Goal: Book appointment/travel/reservation

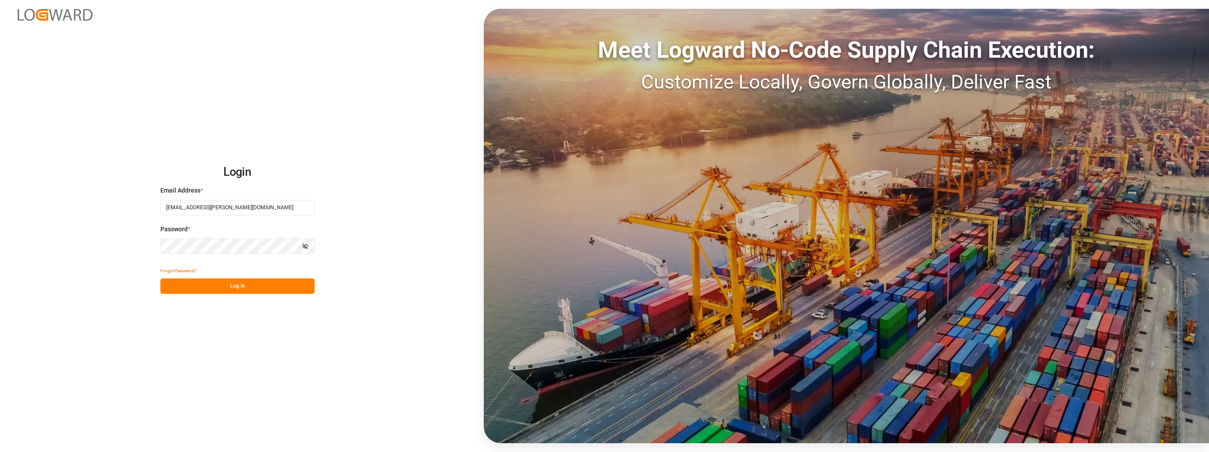
click at [218, 282] on button "Log In" at bounding box center [237, 286] width 154 height 15
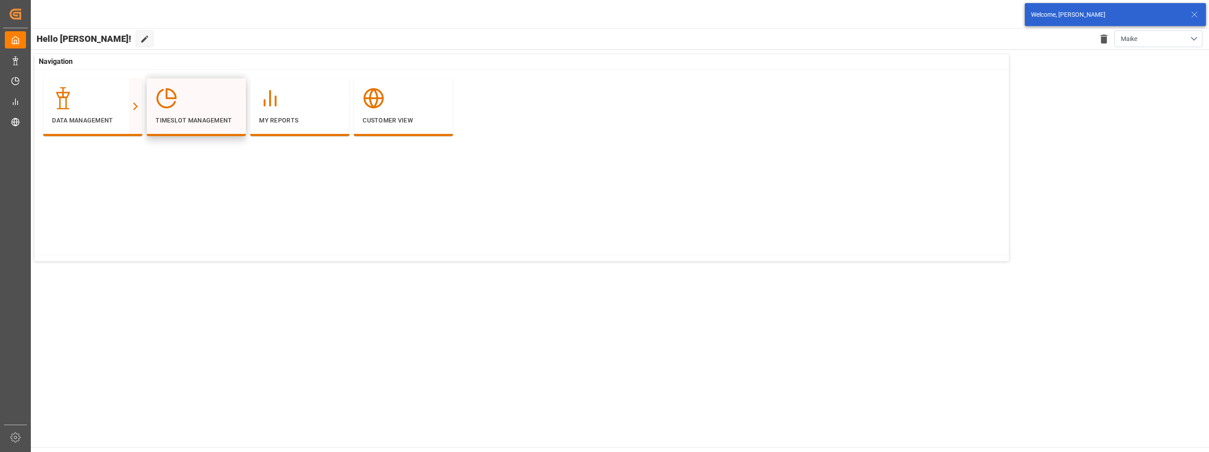
click at [208, 104] on div at bounding box center [197, 98] width 82 height 22
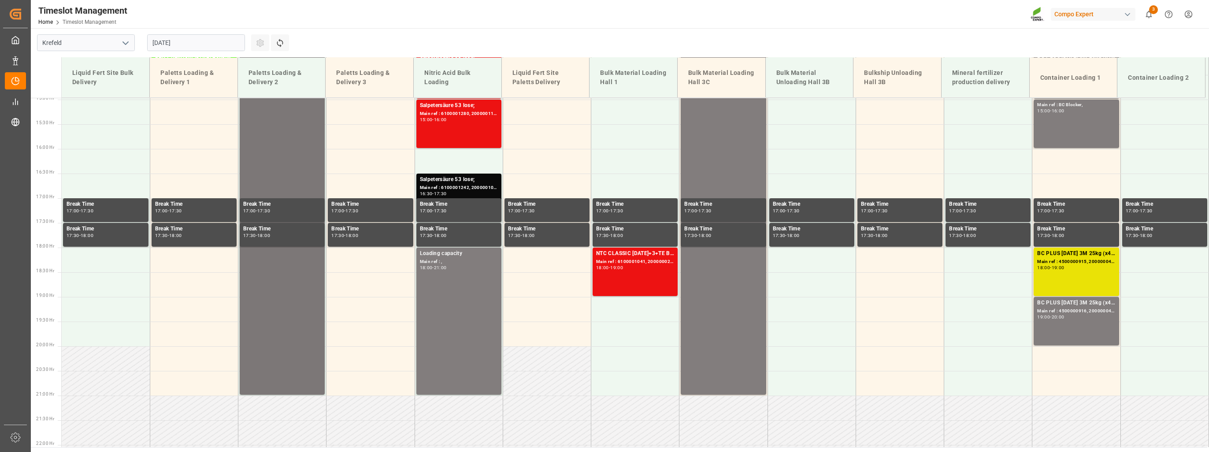
scroll to position [767, 0]
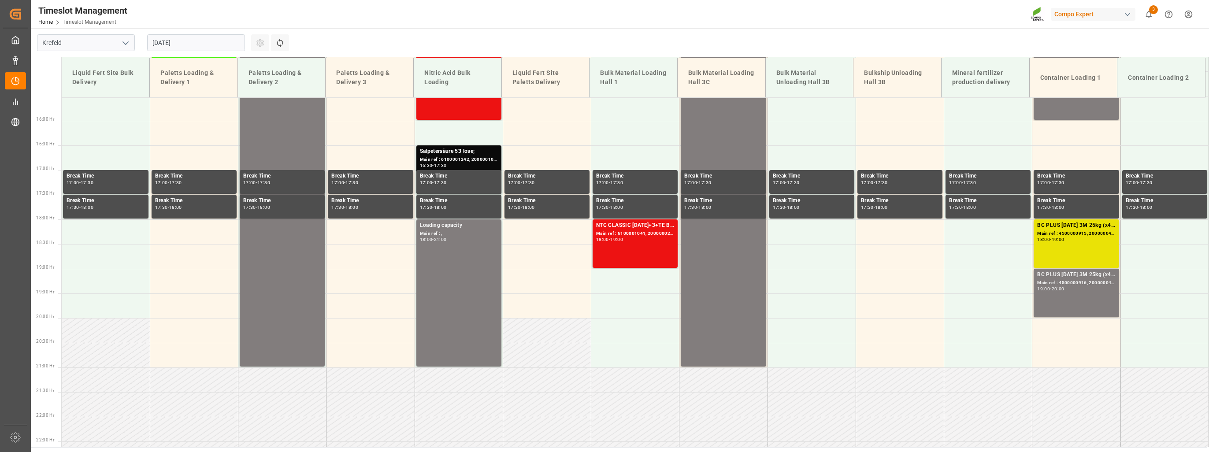
click at [181, 40] on input "[DATE]" at bounding box center [196, 42] width 98 height 17
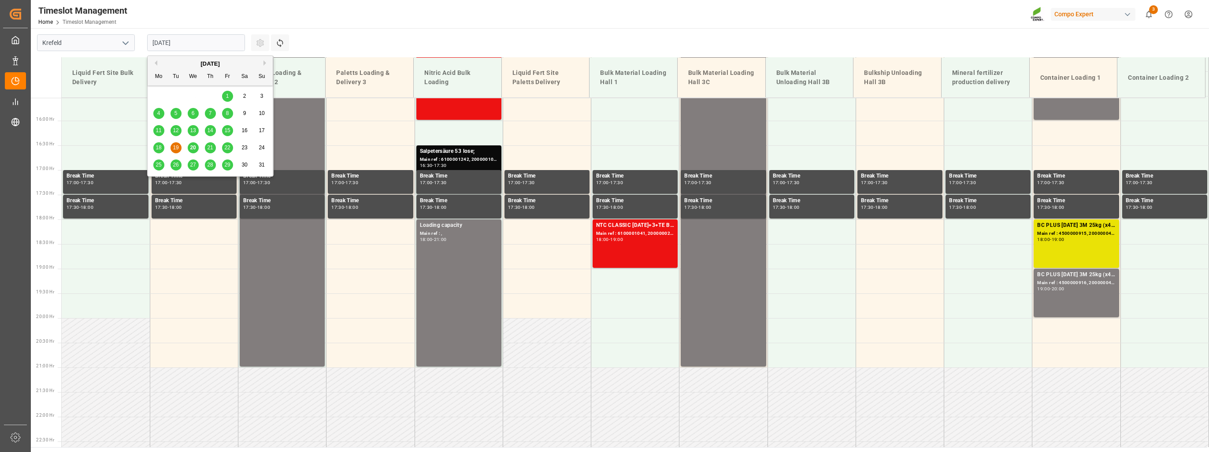
click at [229, 149] on span "22" at bounding box center [227, 148] width 6 height 6
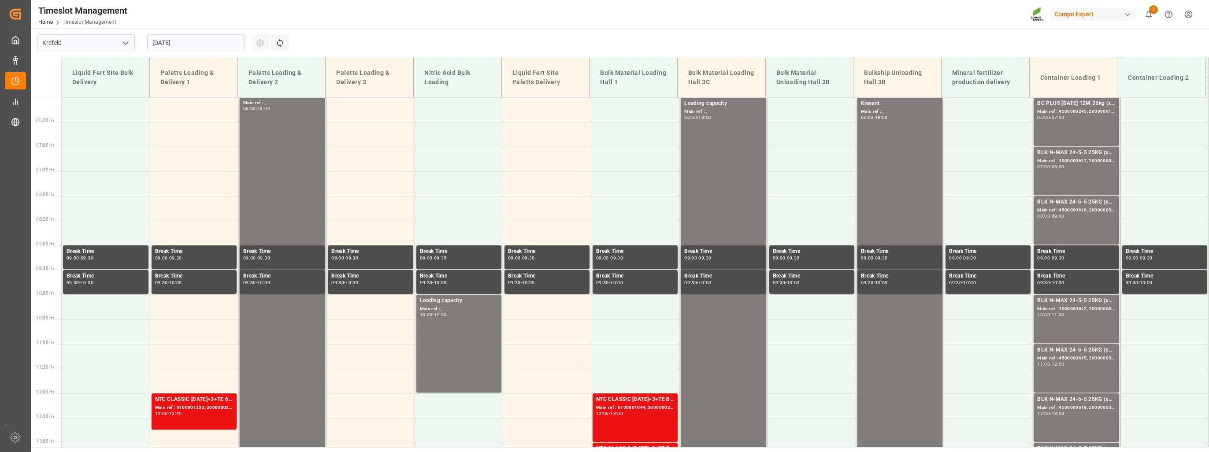
scroll to position [282, 0]
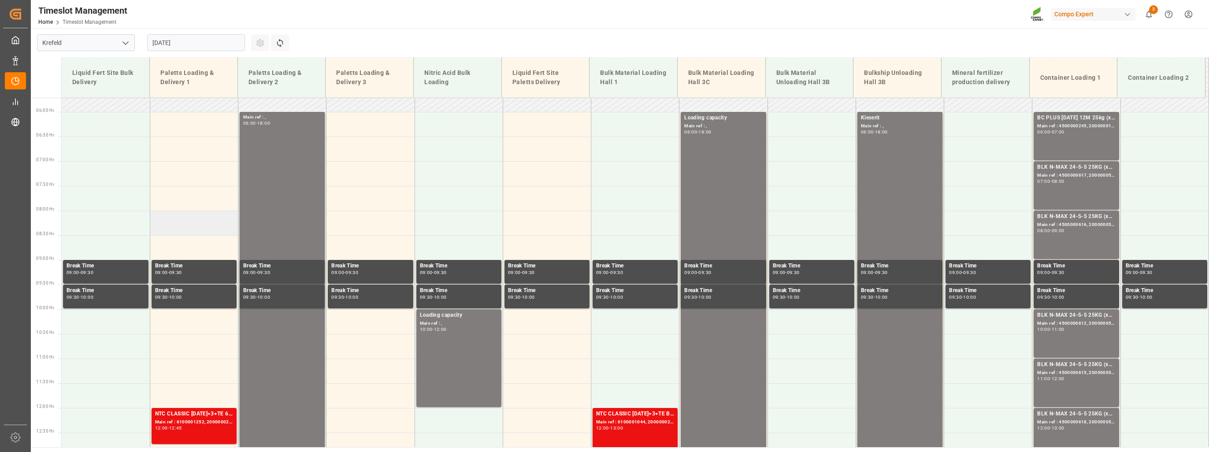
click at [202, 225] on td at bounding box center [194, 223] width 88 height 25
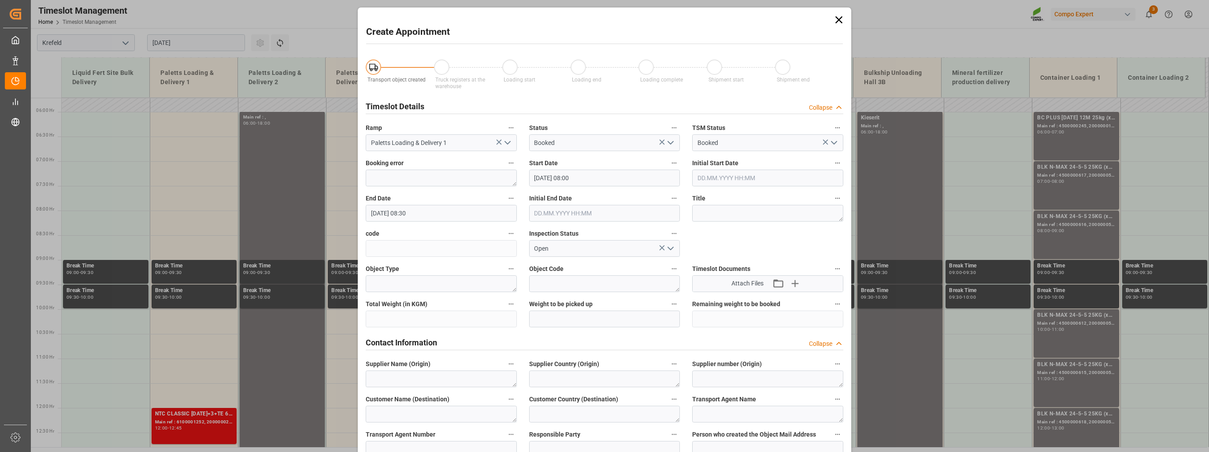
type input "[DATE] 08:00"
type input "[DATE] 08:30"
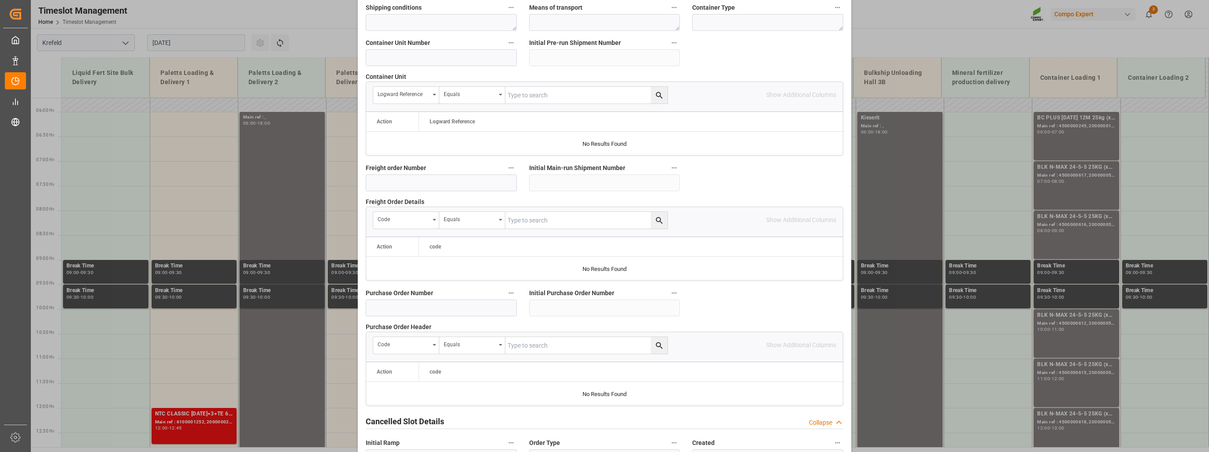
scroll to position [770, 0]
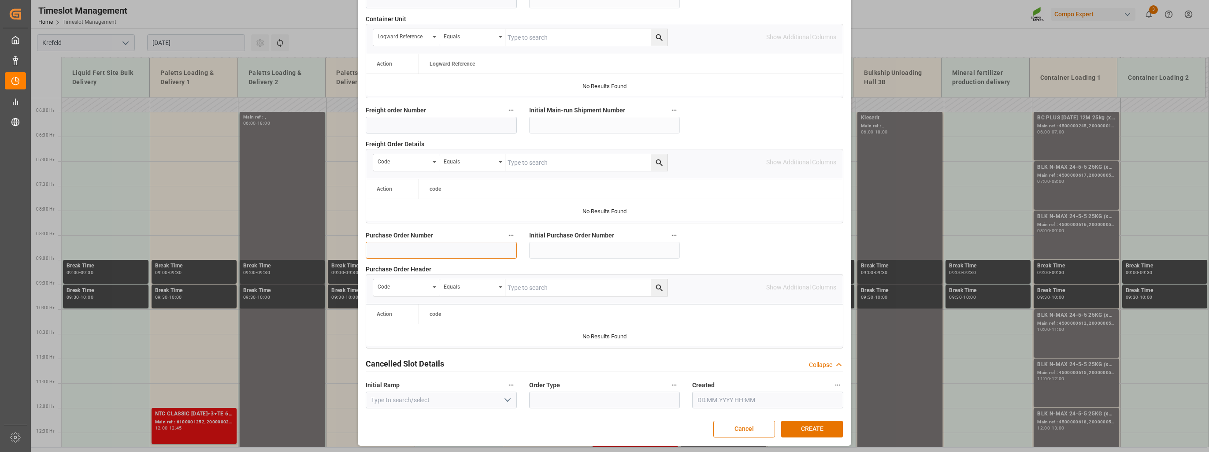
click at [421, 249] on input at bounding box center [441, 250] width 151 height 17
paste input "• 4500006843"
click at [377, 253] on input "• 4500006843" at bounding box center [441, 250] width 151 height 17
type input "4500006843"
drag, startPoint x: 795, startPoint y: 429, endPoint x: 792, endPoint y: 424, distance: 5.7
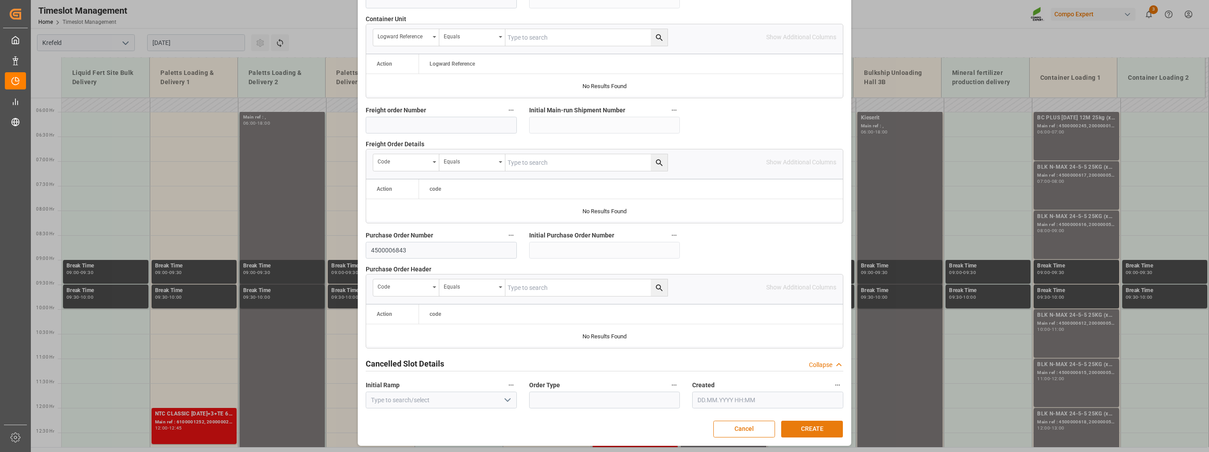
click at [795, 429] on button "CREATE" at bounding box center [812, 429] width 62 height 17
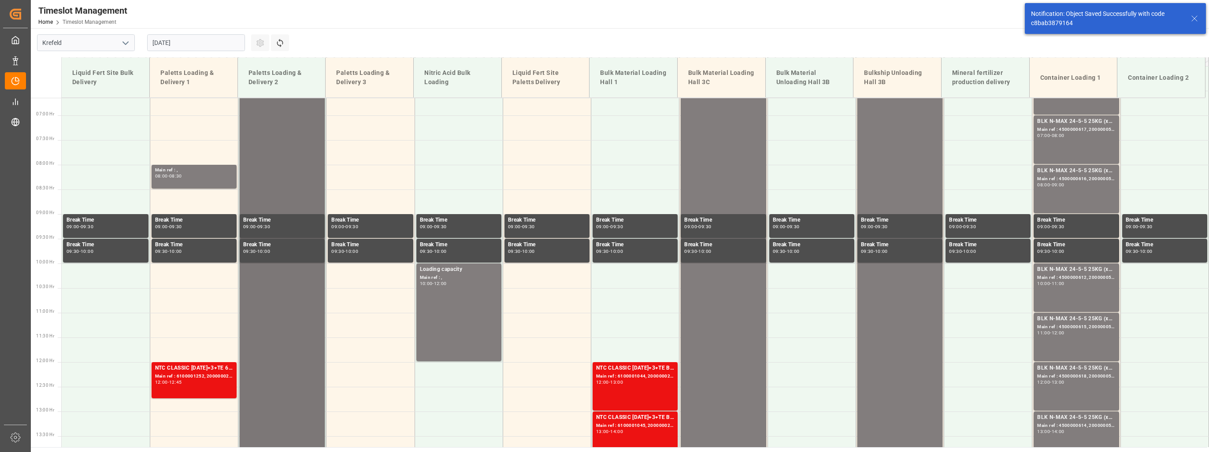
scroll to position [349, 0]
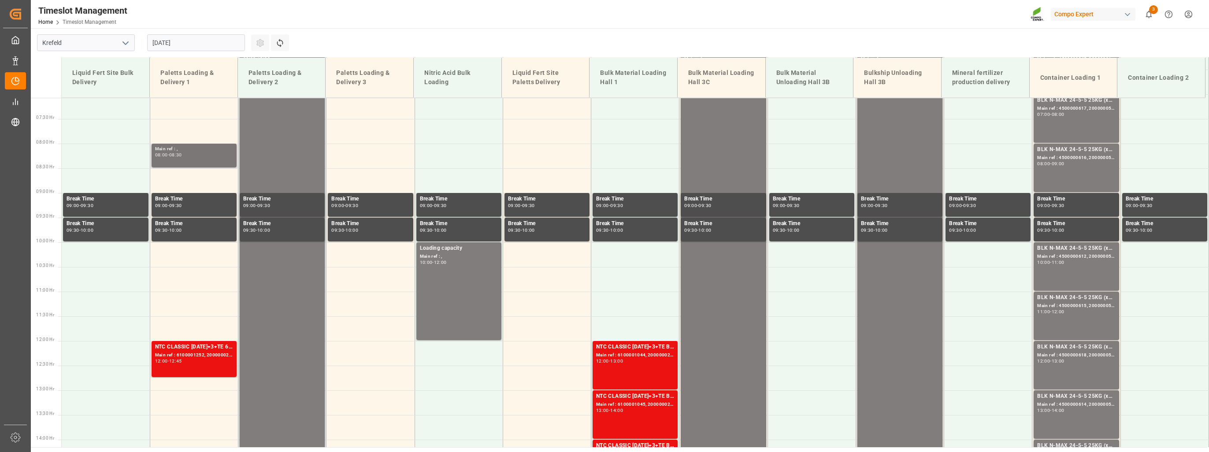
click at [189, 154] on div "08:00 - 08:30" at bounding box center [194, 155] width 78 height 5
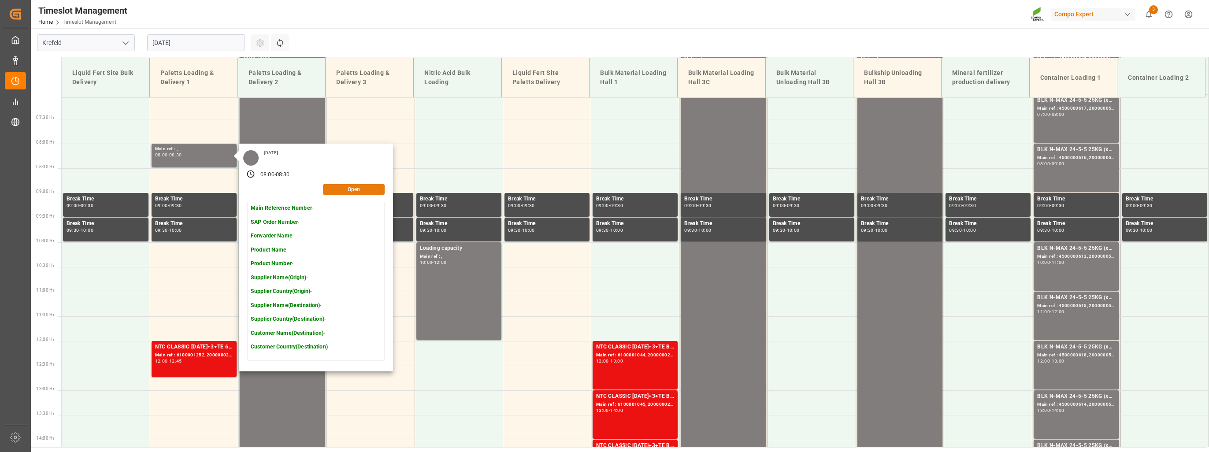
click at [361, 194] on button "Open" at bounding box center [354, 189] width 62 height 11
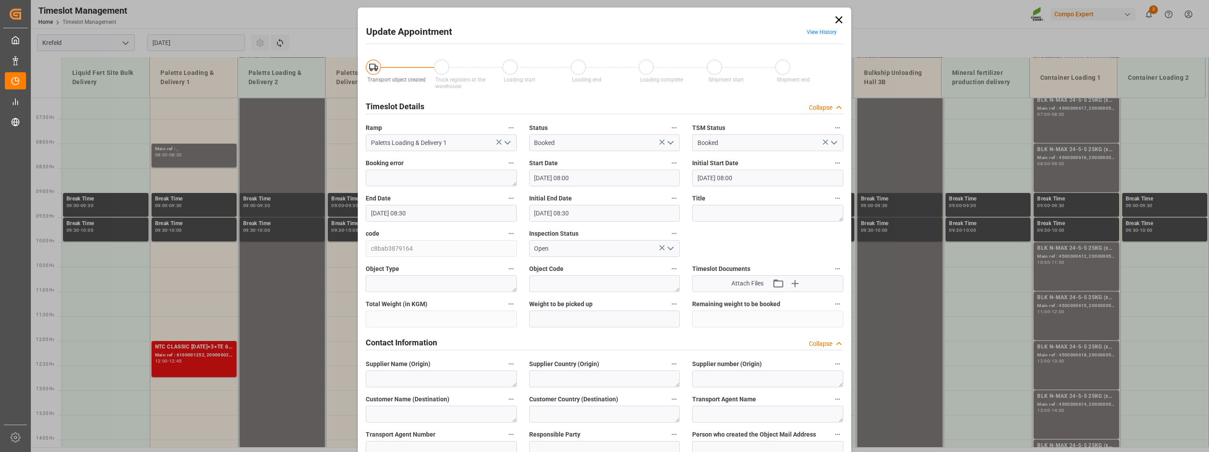
type input "[DATE] 08:00"
type input "[DATE] 08:30"
type input "[DATE] 09:36"
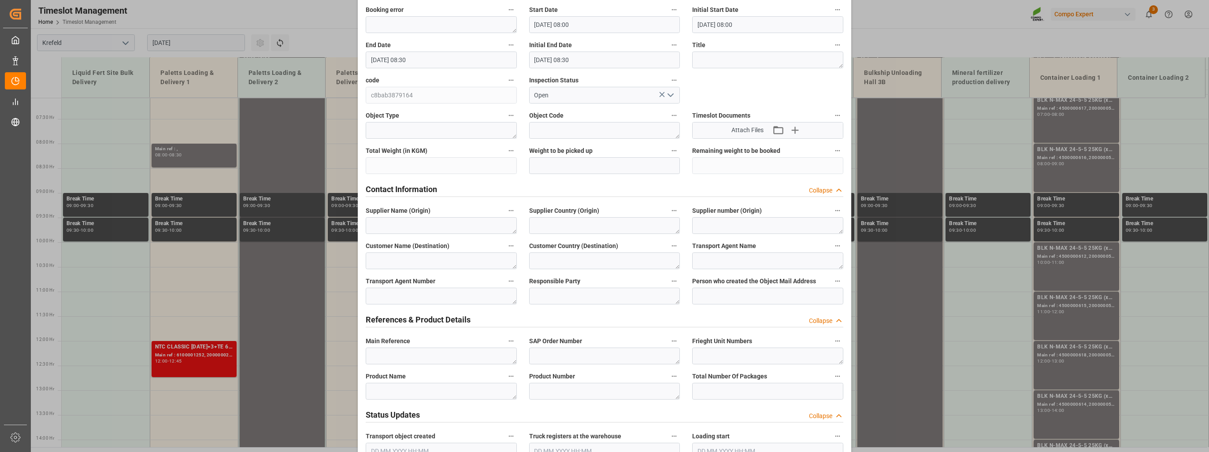
scroll to position [132, 0]
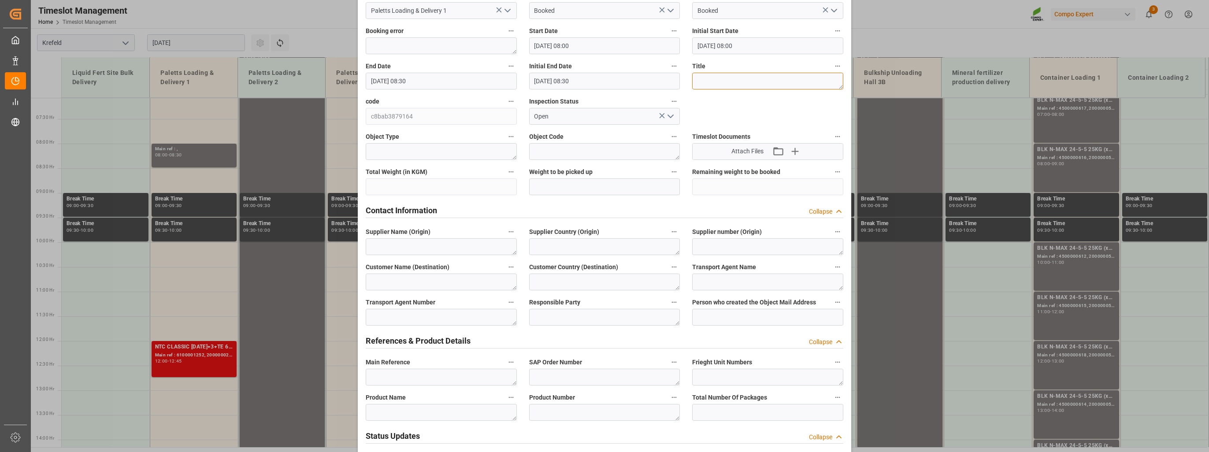
click at [702, 82] on textarea at bounding box center [767, 81] width 151 height 17
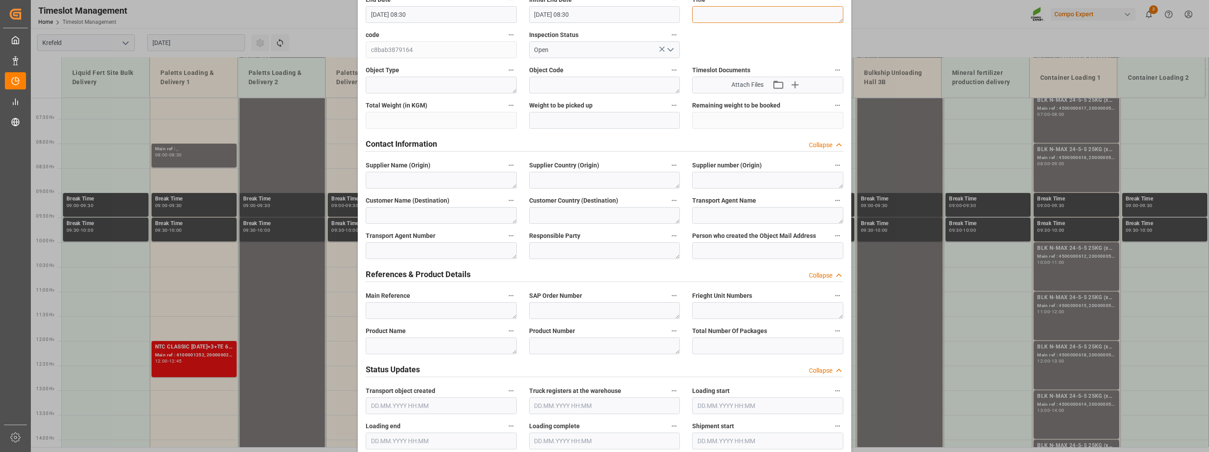
scroll to position [0, 0]
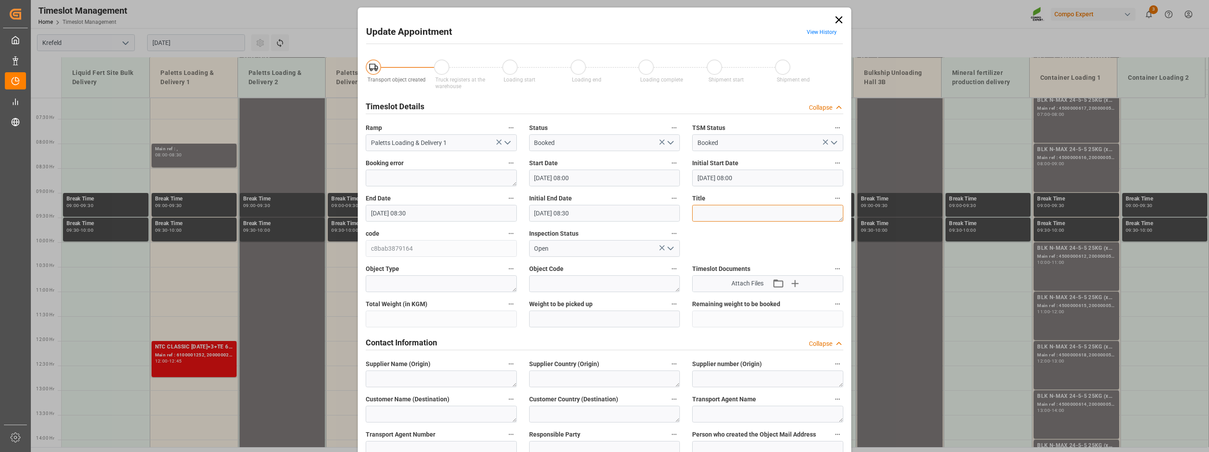
type textarea "A"
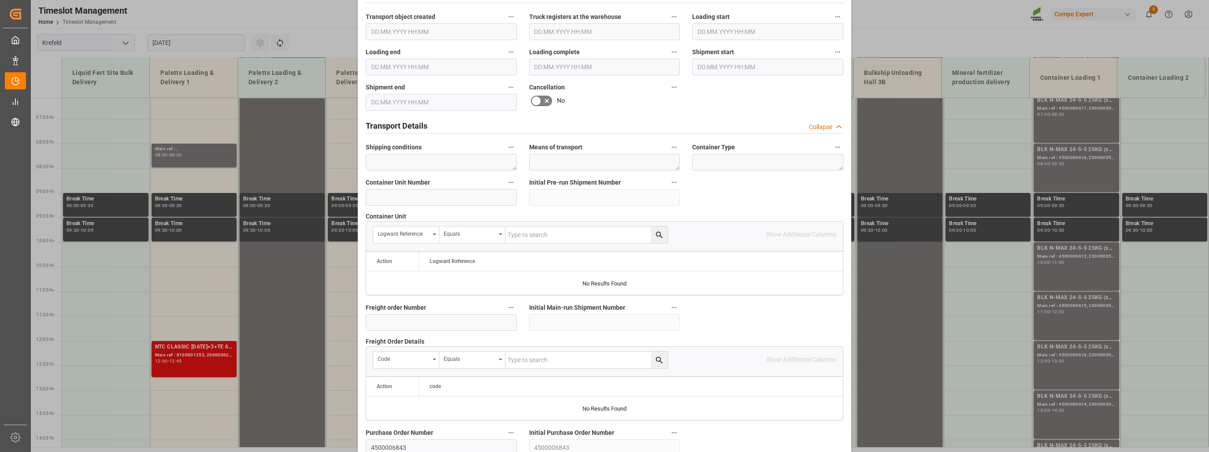
scroll to position [770, 0]
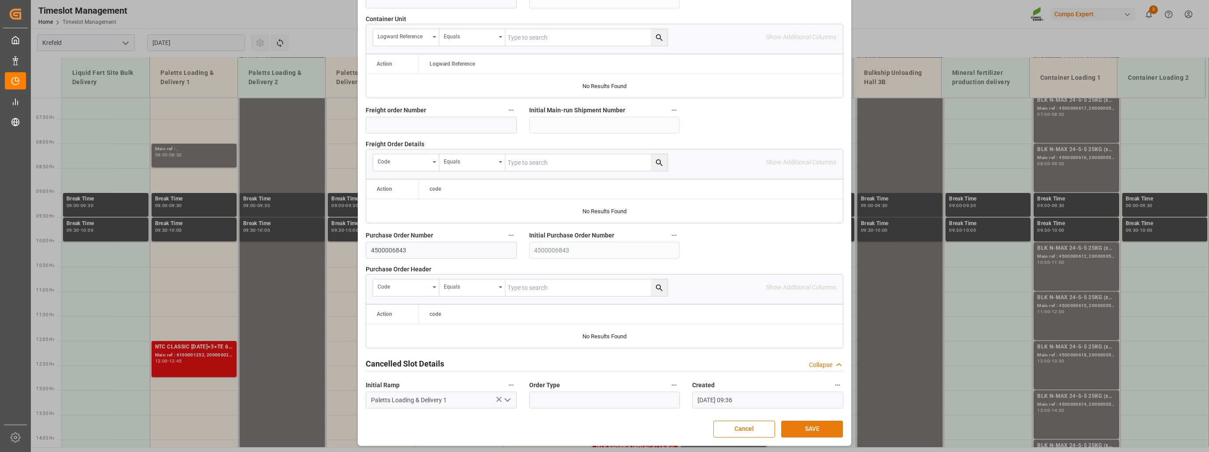
type textarea "[GEOGRAPHIC_DATA], TPL Natura K, Fertira"
click at [808, 421] on button "SAVE" at bounding box center [812, 429] width 62 height 17
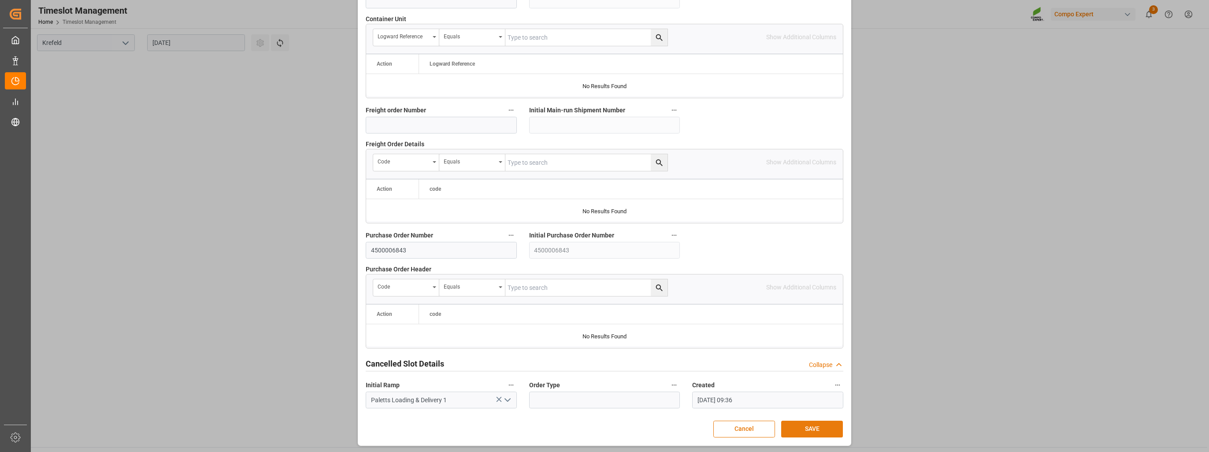
click at [805, 426] on button "SAVE" at bounding box center [812, 429] width 62 height 17
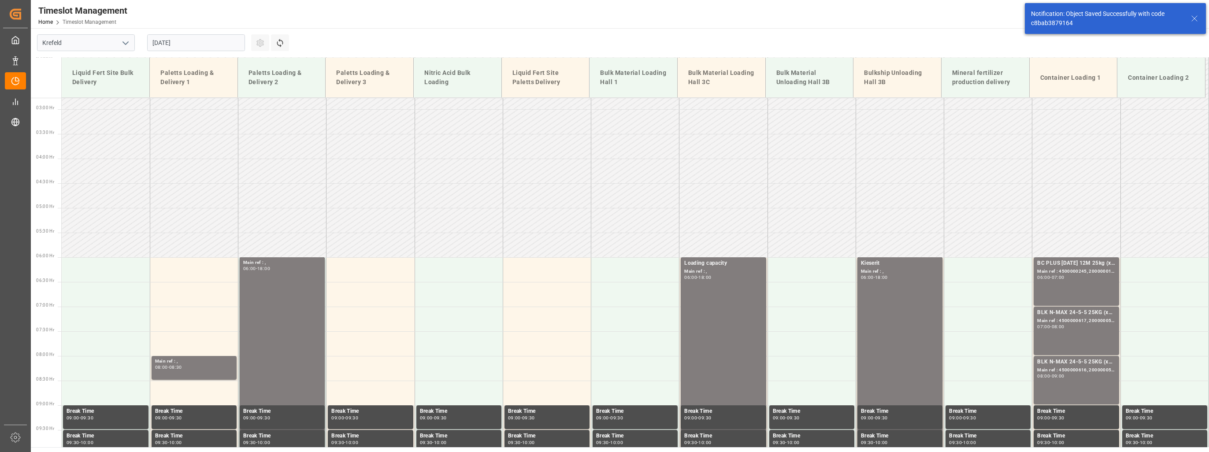
scroll to position [220, 0]
